Goal: Transaction & Acquisition: Purchase product/service

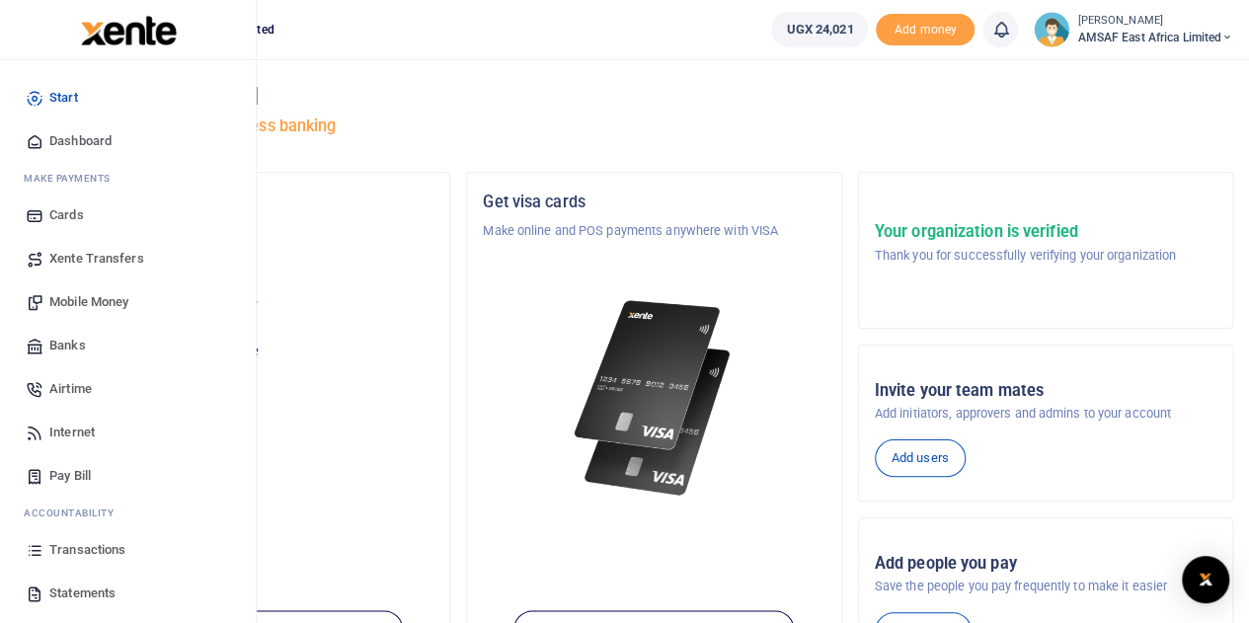
click at [69, 346] on span "Banks" at bounding box center [67, 346] width 37 height 20
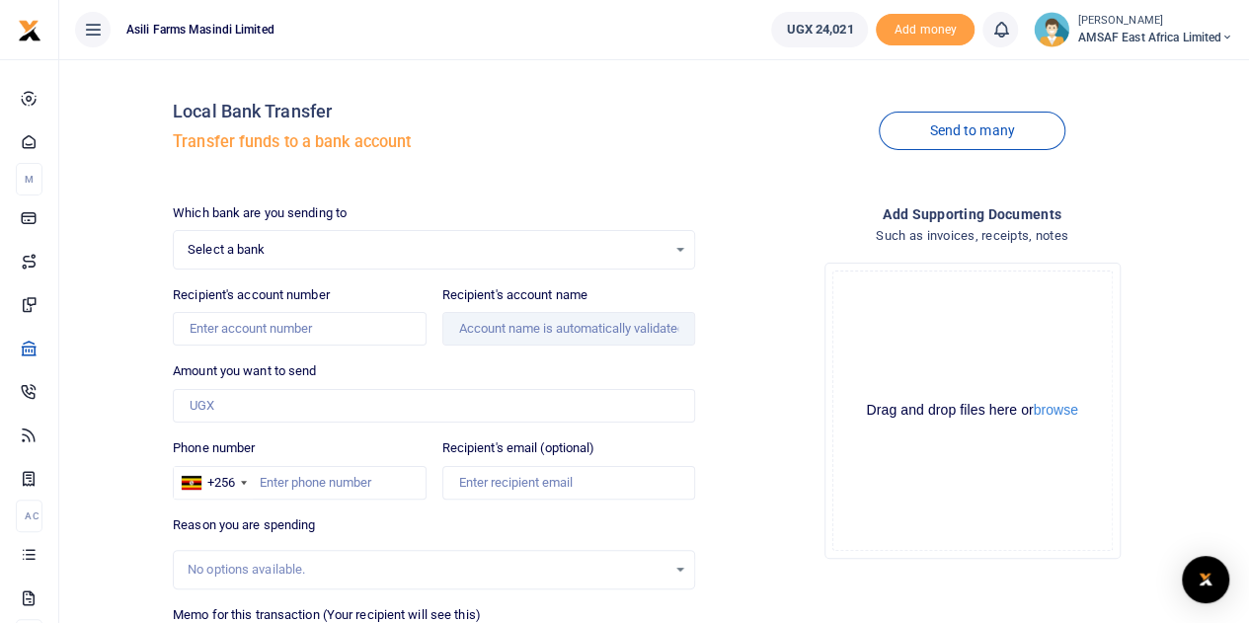
click at [328, 243] on span "Select a bank" at bounding box center [427, 250] width 479 height 20
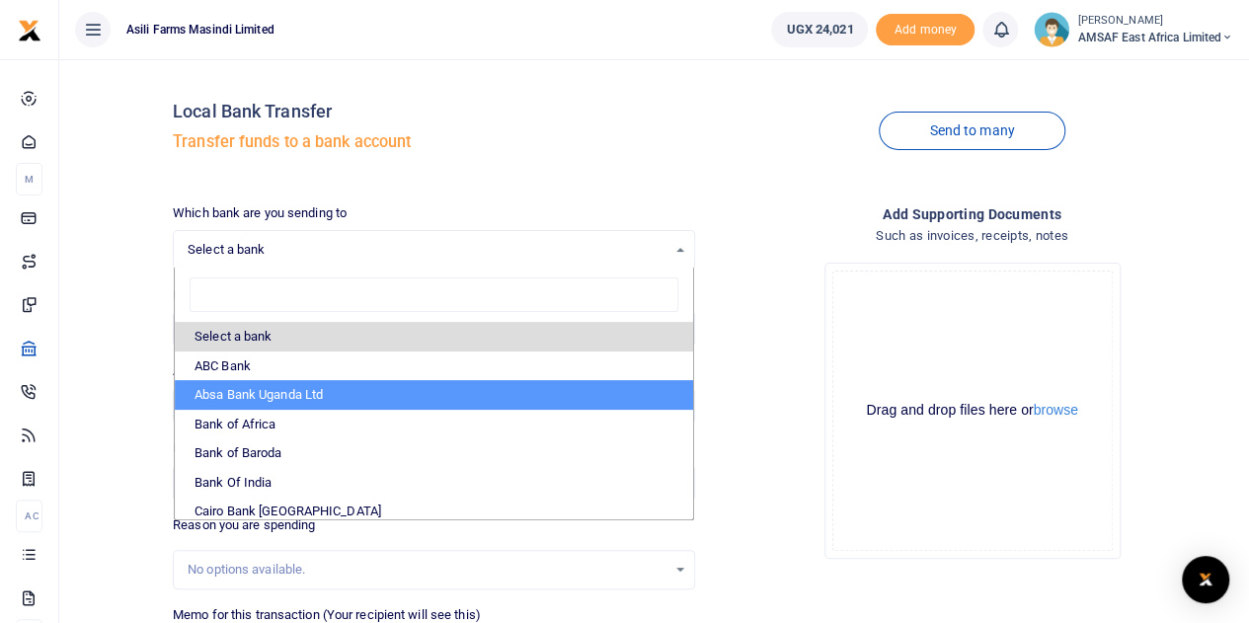
click at [284, 387] on li "Absa Bank Uganda Ltd" at bounding box center [434, 395] width 518 height 30
select select "ABSA"
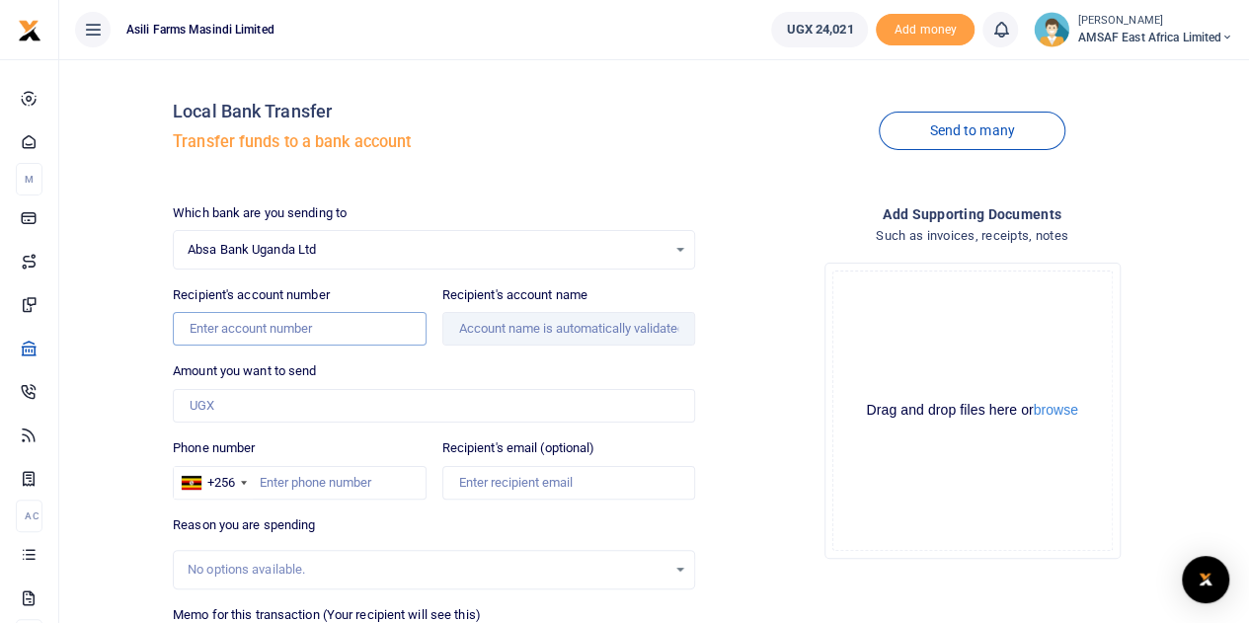
click at [299, 335] on input "Recipient's account number" at bounding box center [299, 329] width 253 height 34
type input "6002829566"
click at [343, 411] on input "Amount you want to send" at bounding box center [434, 406] width 522 height 34
type input "[DATE] Acidri"
click at [246, 327] on input "6002829566" at bounding box center [299, 329] width 253 height 34
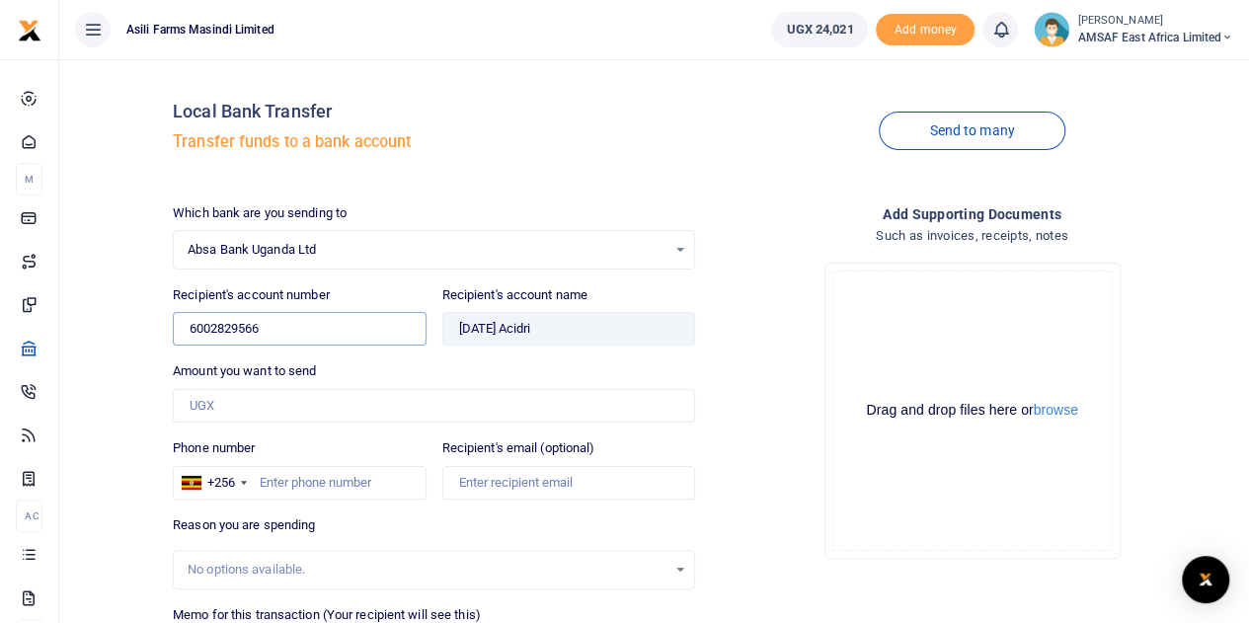
click at [246, 327] on input "6002829566" at bounding box center [299, 329] width 253 height 34
